Goal: Task Accomplishment & Management: Complete application form

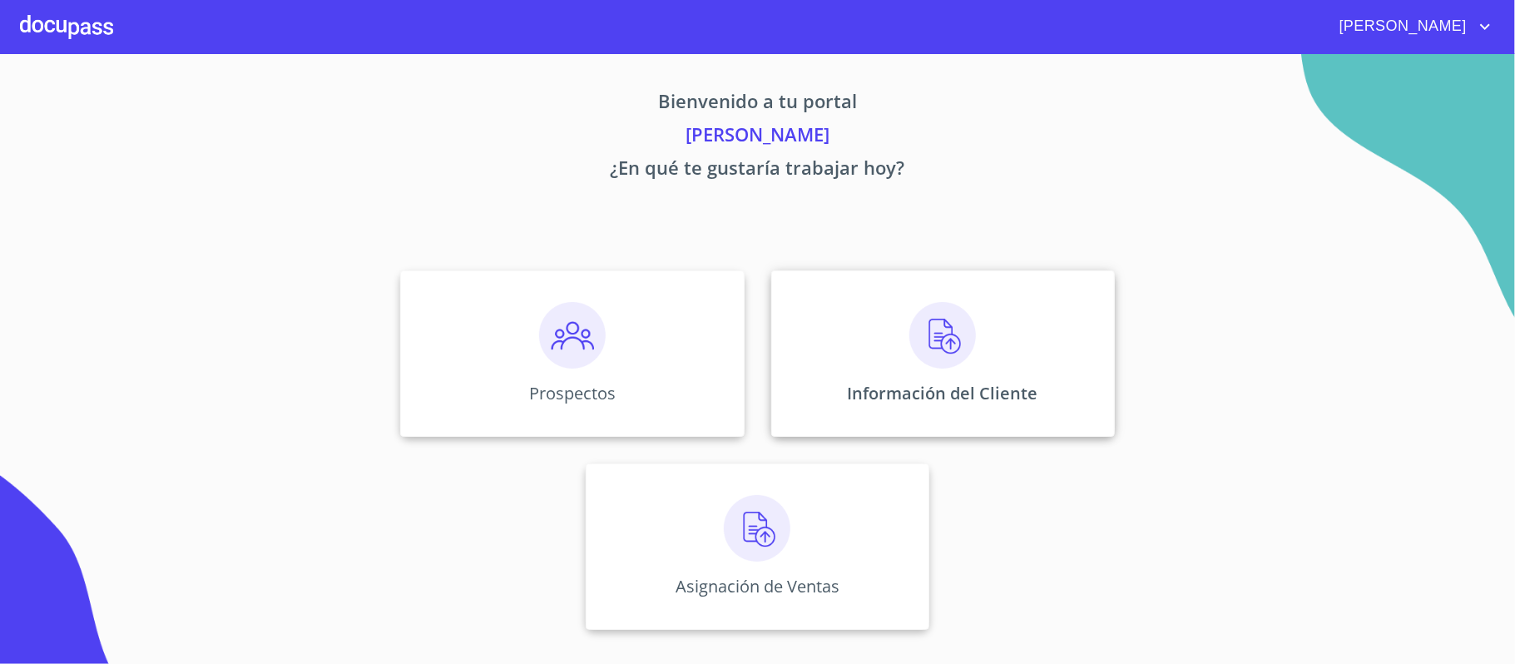
click at [926, 338] on img at bounding box center [942, 335] width 67 height 67
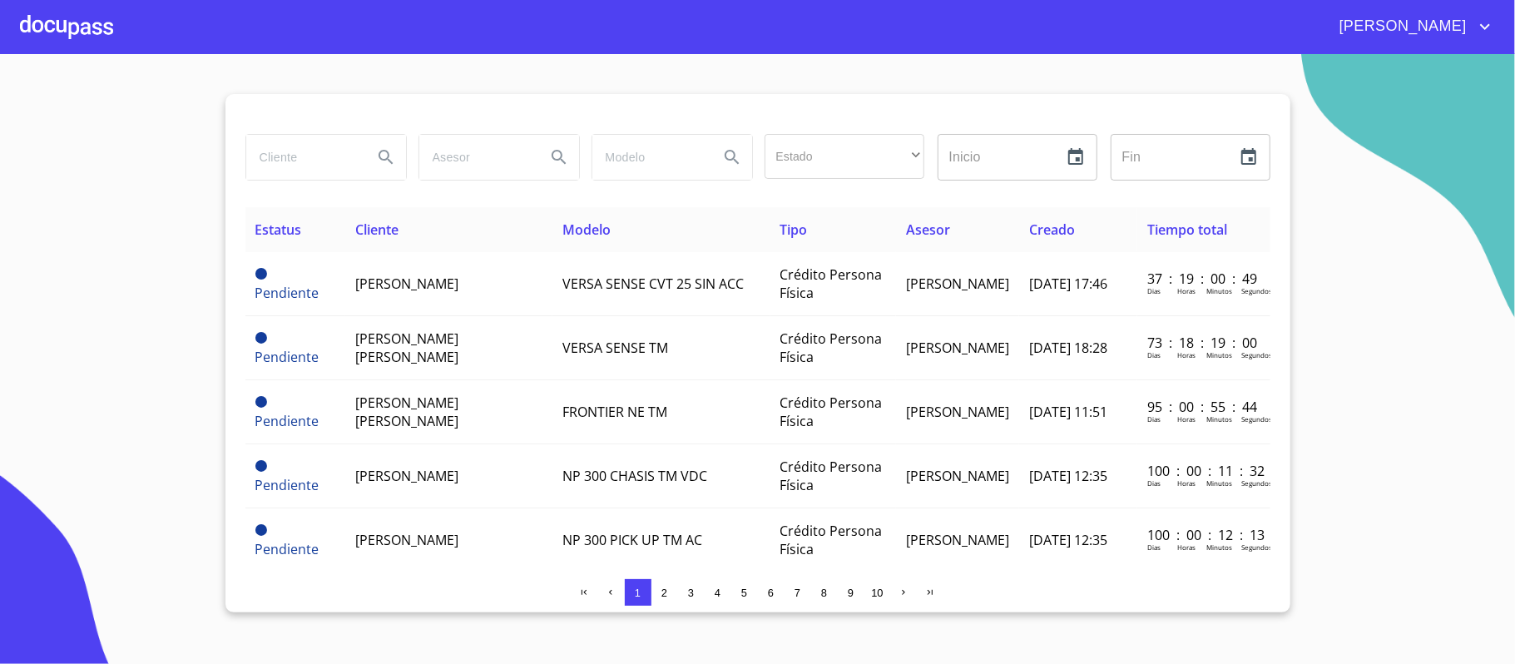
click at [1487, 25] on icon "account of current user" at bounding box center [1485, 27] width 10 height 6
click at [47, 20] on div at bounding box center [757, 332] width 1515 height 664
click at [34, 17] on div at bounding box center [66, 26] width 93 height 53
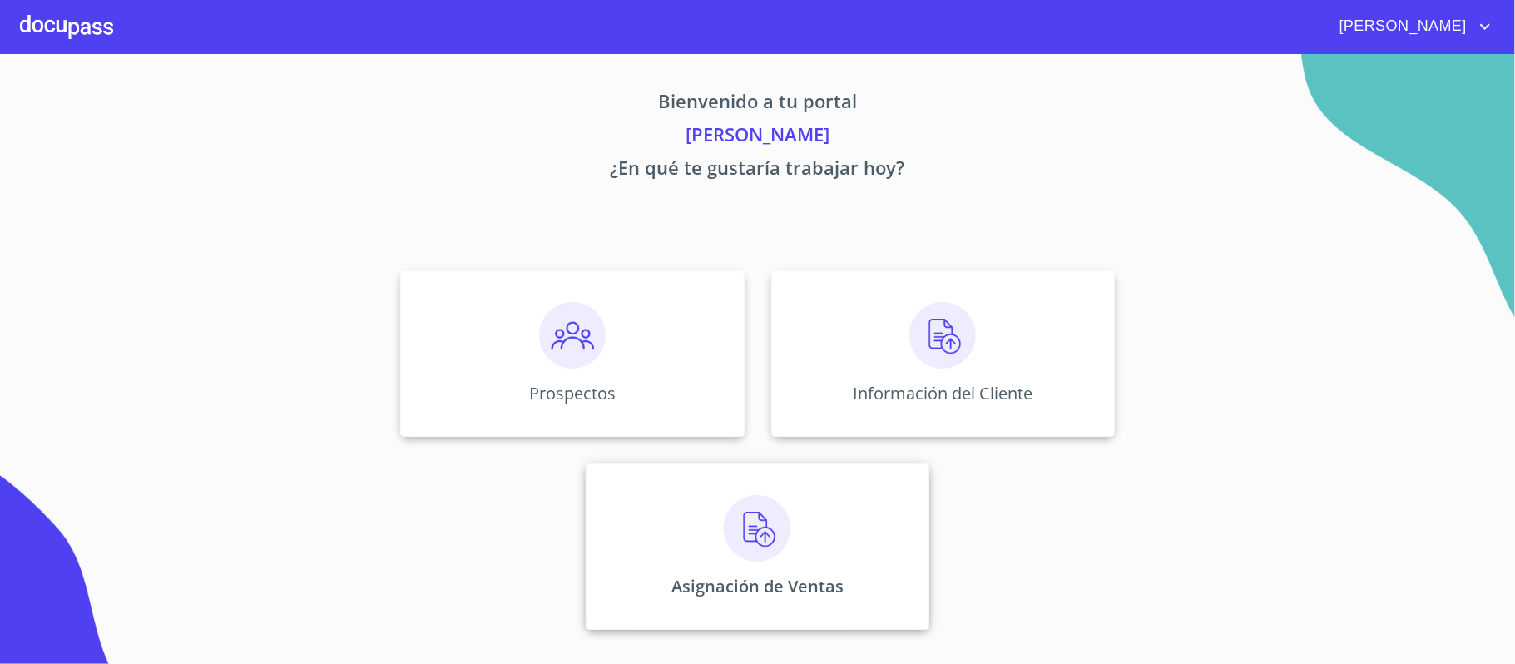
click at [727, 524] on img at bounding box center [757, 528] width 67 height 67
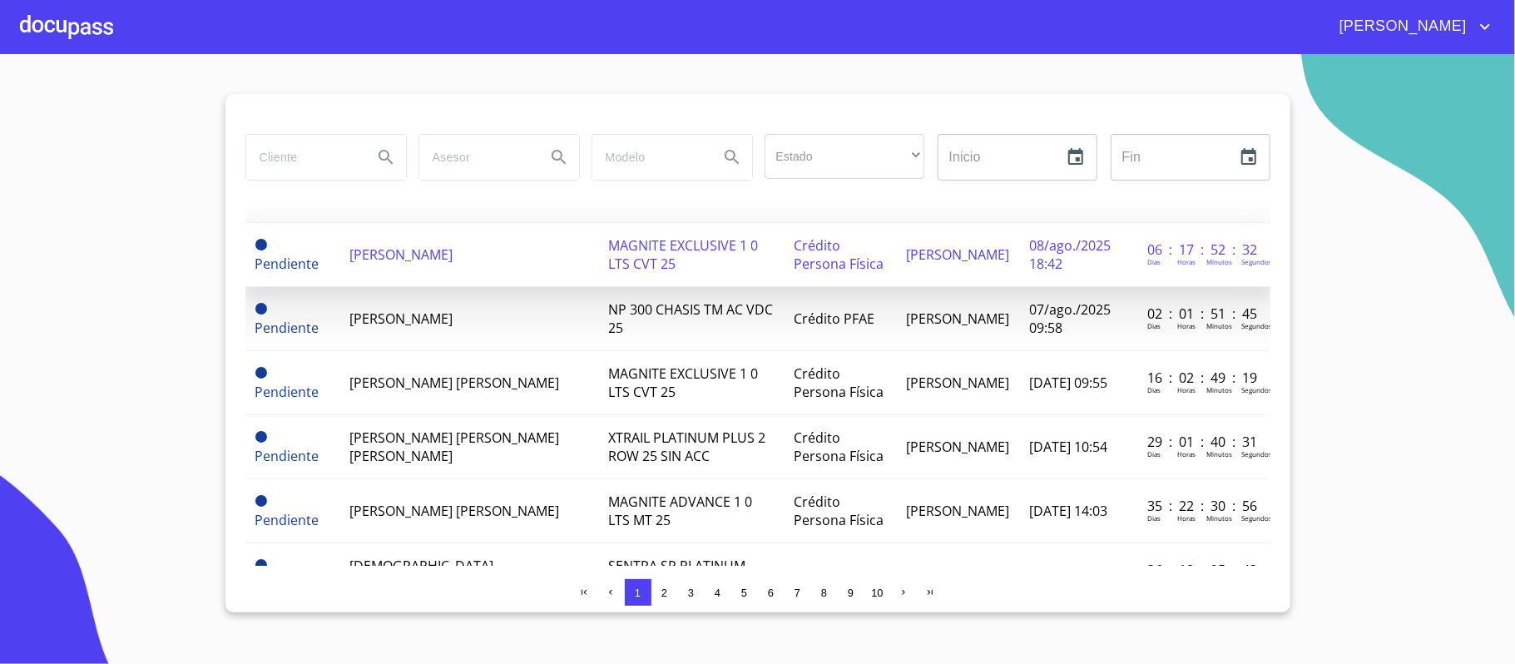
scroll to position [111, 0]
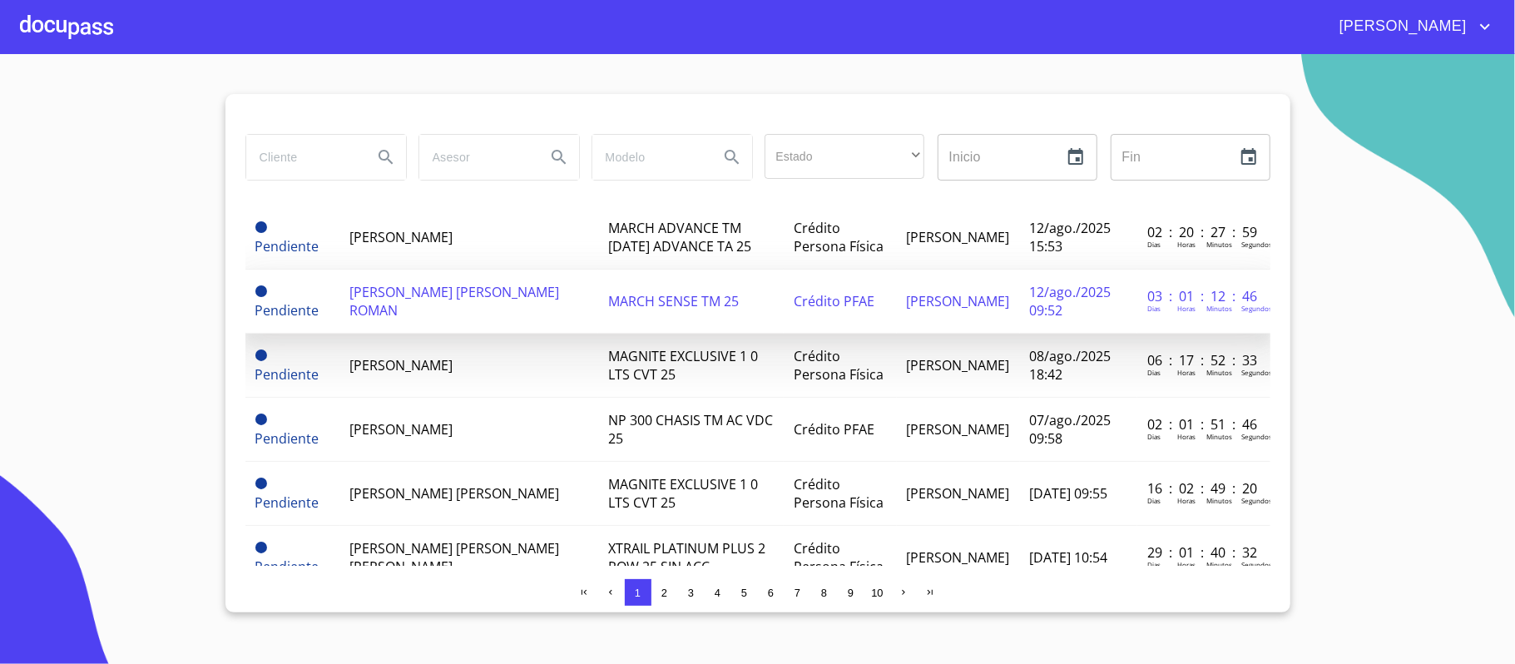
click at [443, 309] on span "[PERSON_NAME] [PERSON_NAME] ROMAN" at bounding box center [455, 301] width 210 height 37
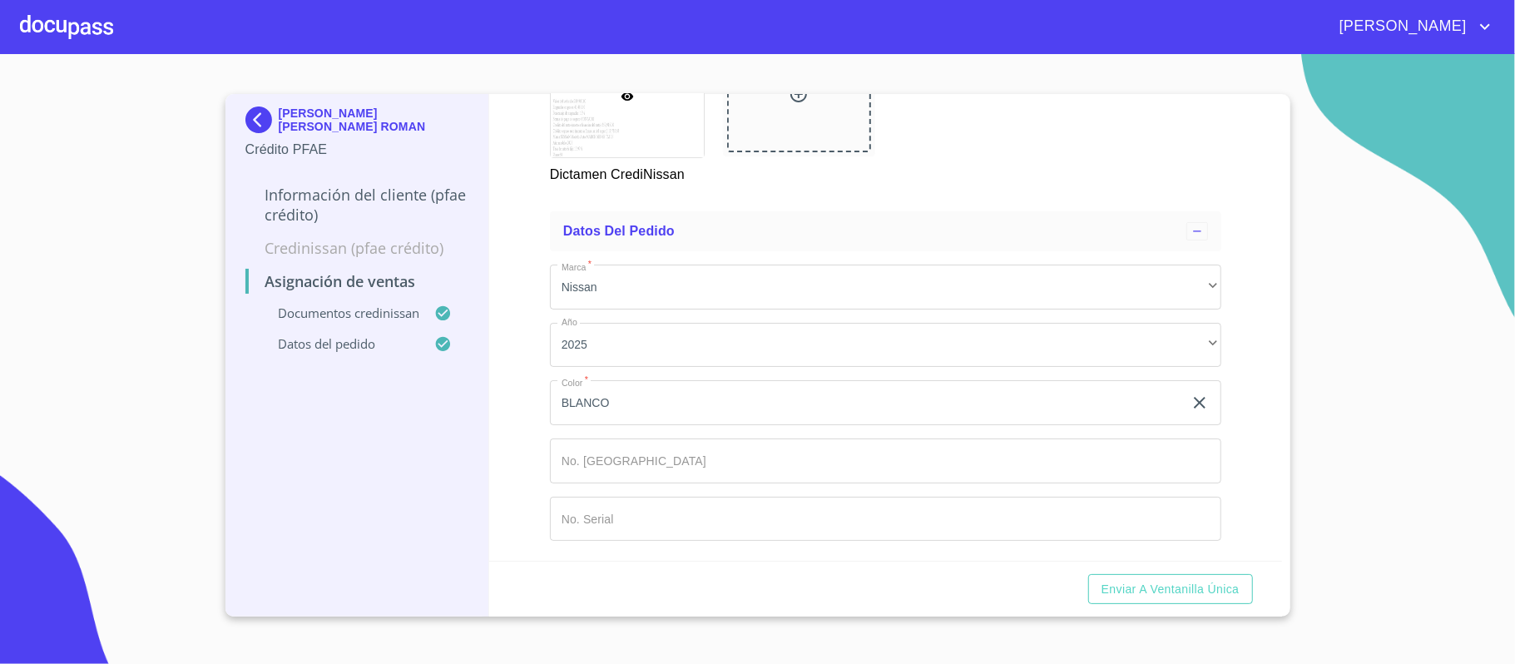
scroll to position [586, 0]
click at [809, 425] on input "Marca   *" at bounding box center [866, 402] width 633 height 45
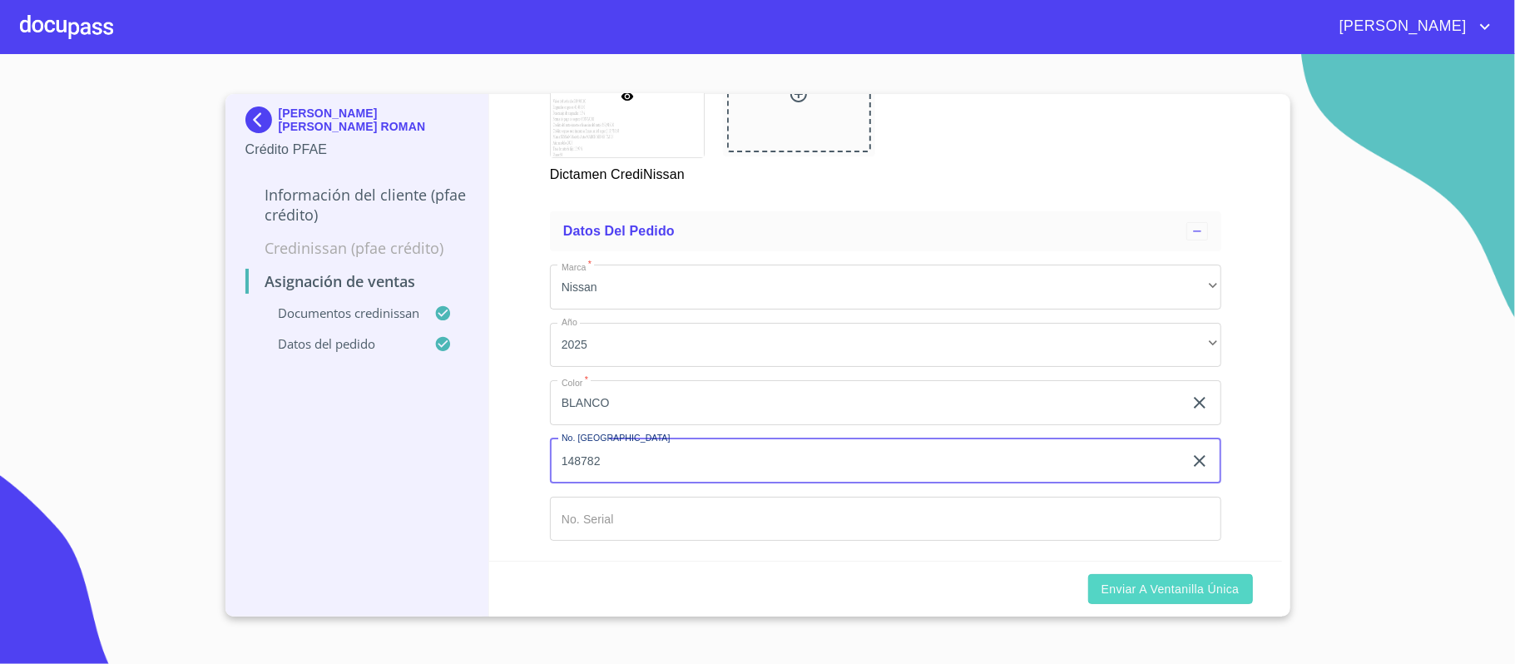
type input "148782"
click at [1162, 591] on span "Enviar a Ventanilla única" at bounding box center [1170, 589] width 138 height 21
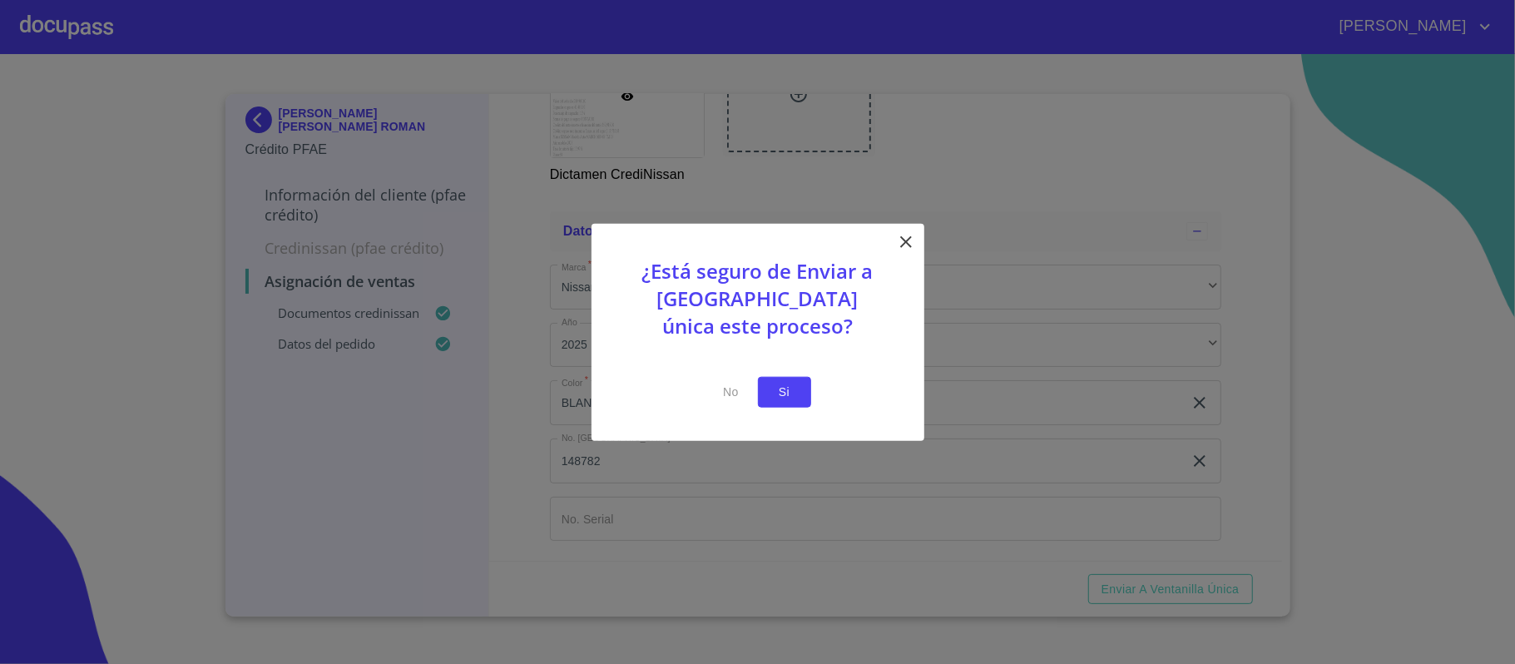
click at [789, 391] on span "Si" at bounding box center [784, 392] width 27 height 21
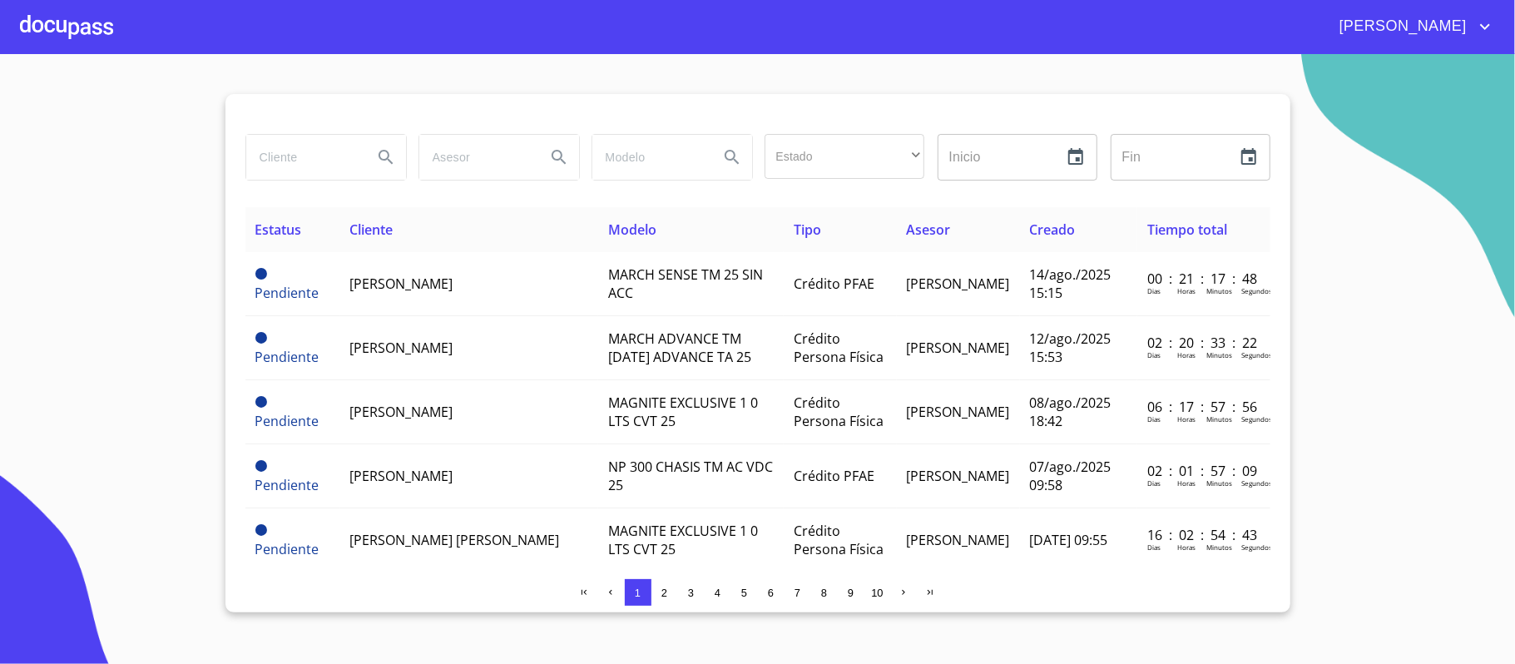
click at [1445, 42] on div "[PERSON_NAME]" at bounding box center [757, 26] width 1515 height 53
click at [1442, 27] on span "[PERSON_NAME]" at bounding box center [1401, 26] width 148 height 27
click at [1471, 38] on li "Salir" at bounding box center [1468, 35] width 54 height 30
